Goal: Navigation & Orientation: Understand site structure

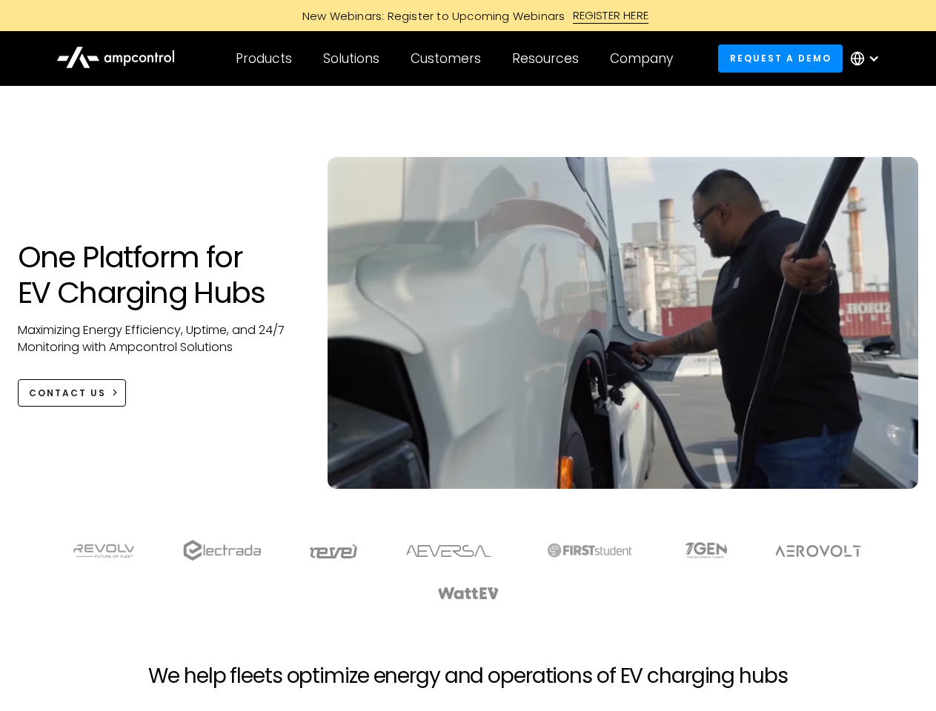
click at [456, 59] on div "Customers" at bounding box center [446, 58] width 70 height 16
click at [263, 59] on div "Products" at bounding box center [264, 58] width 56 height 16
click at [352, 59] on div "Solutions" at bounding box center [351, 58] width 56 height 16
click at [448, 59] on div "Customers" at bounding box center [446, 58] width 70 height 16
click at [548, 59] on div "Resources" at bounding box center [545, 58] width 67 height 16
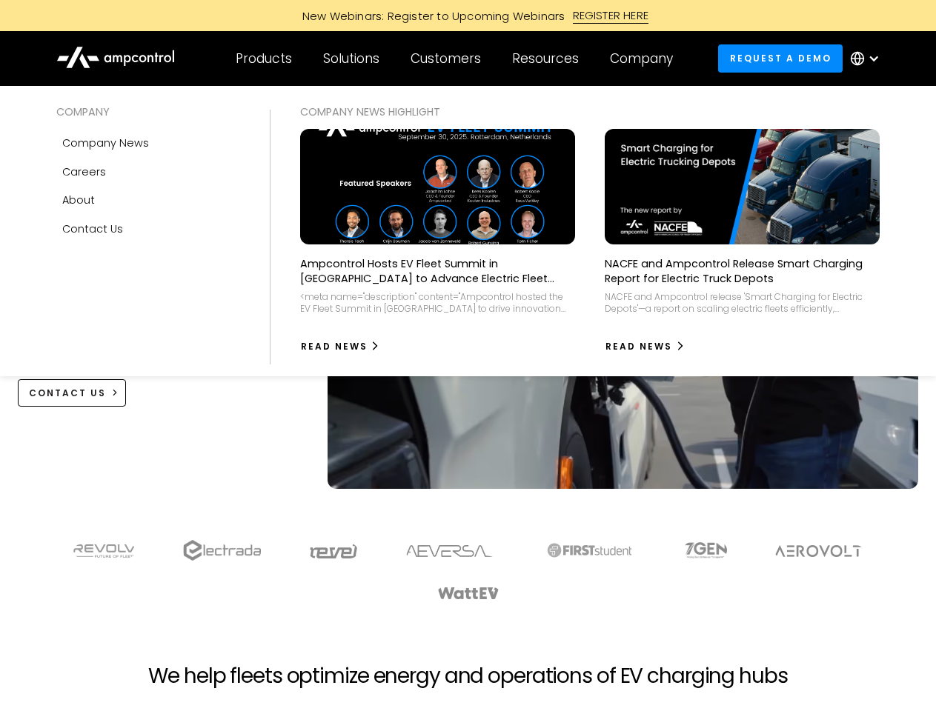
click at [646, 59] on div "Company" at bounding box center [641, 58] width 63 height 16
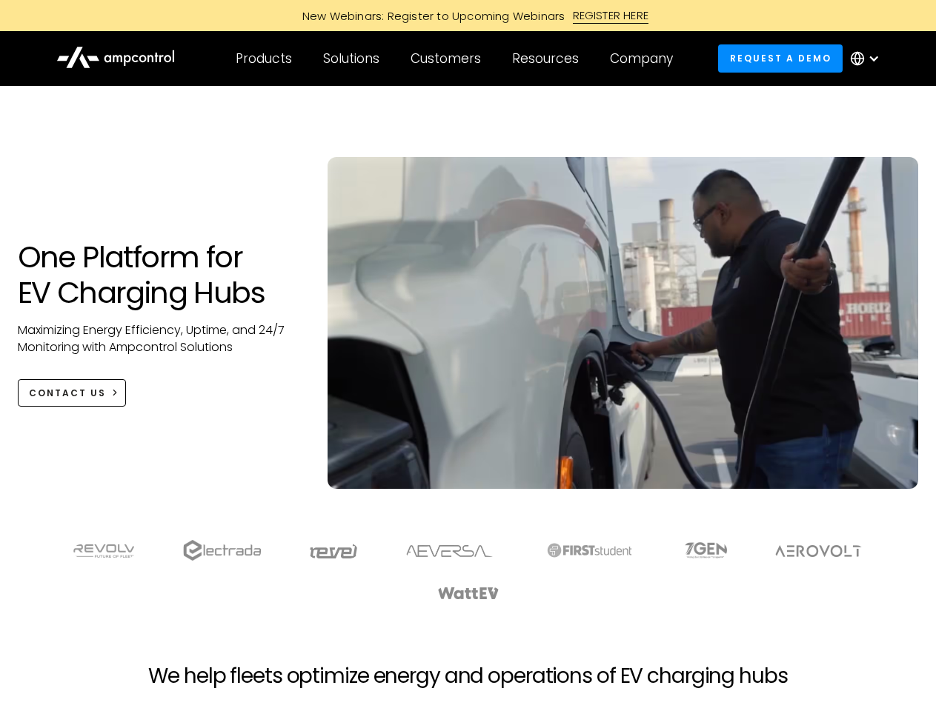
click at [869, 59] on div at bounding box center [874, 59] width 12 height 12
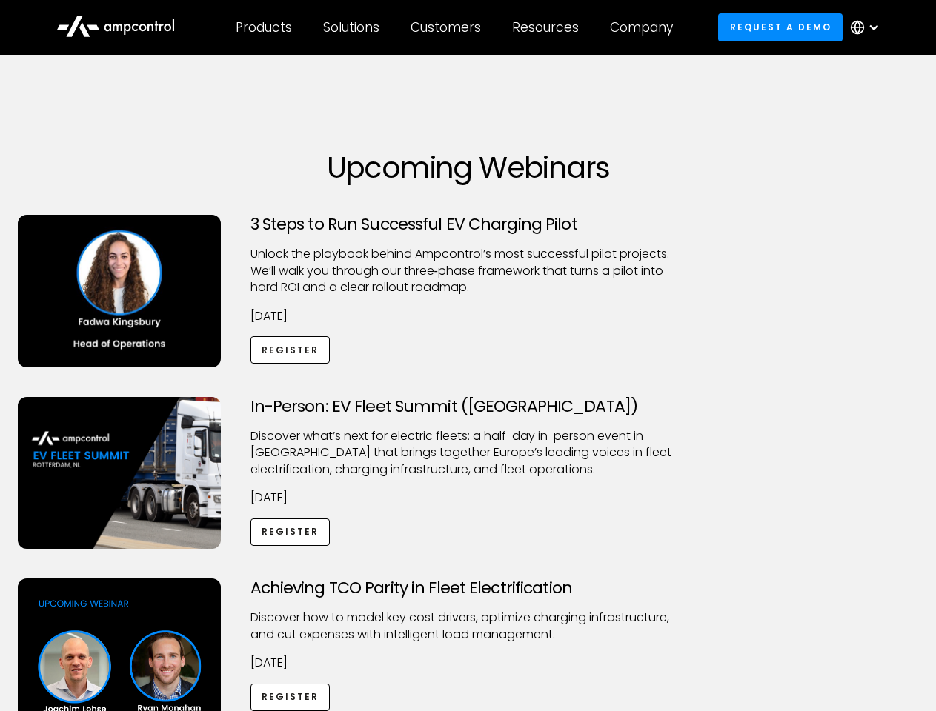
click at [456, 27] on div "Customers" at bounding box center [446, 27] width 70 height 16
click at [263, 27] on div "Products" at bounding box center [264, 27] width 56 height 16
click at [352, 27] on div "Solutions" at bounding box center [351, 27] width 56 height 16
click at [448, 27] on div "Customers" at bounding box center [446, 27] width 70 height 16
click at [548, 27] on div "Resources" at bounding box center [545, 27] width 67 height 16
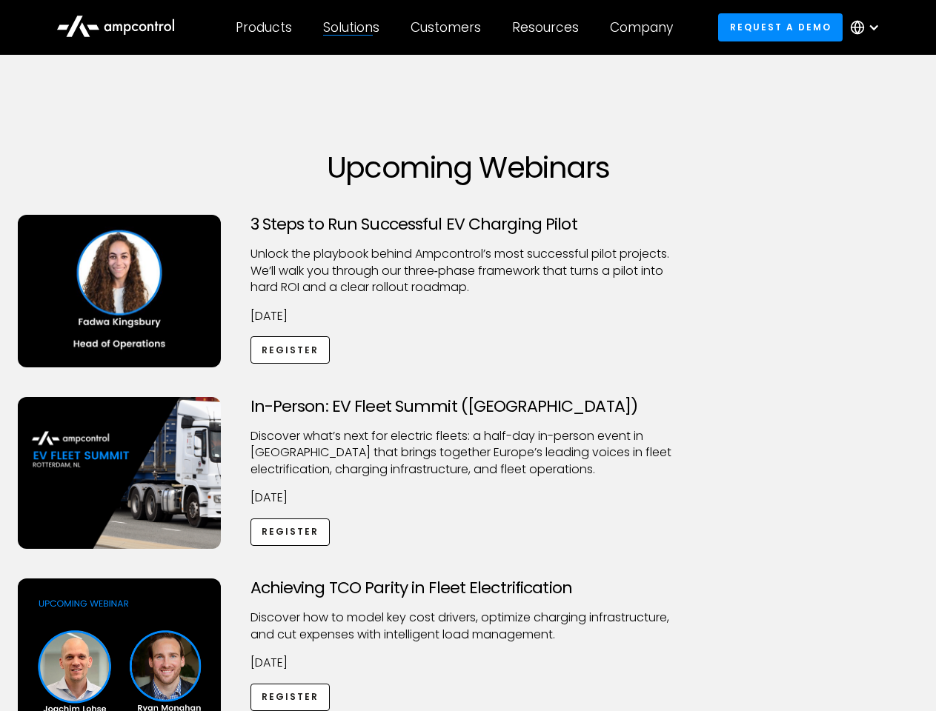
click at [646, 27] on div "Company" at bounding box center [641, 27] width 63 height 16
click at [869, 27] on div at bounding box center [874, 27] width 12 height 12
